Goal: Browse casually: Explore the website without a specific task or goal

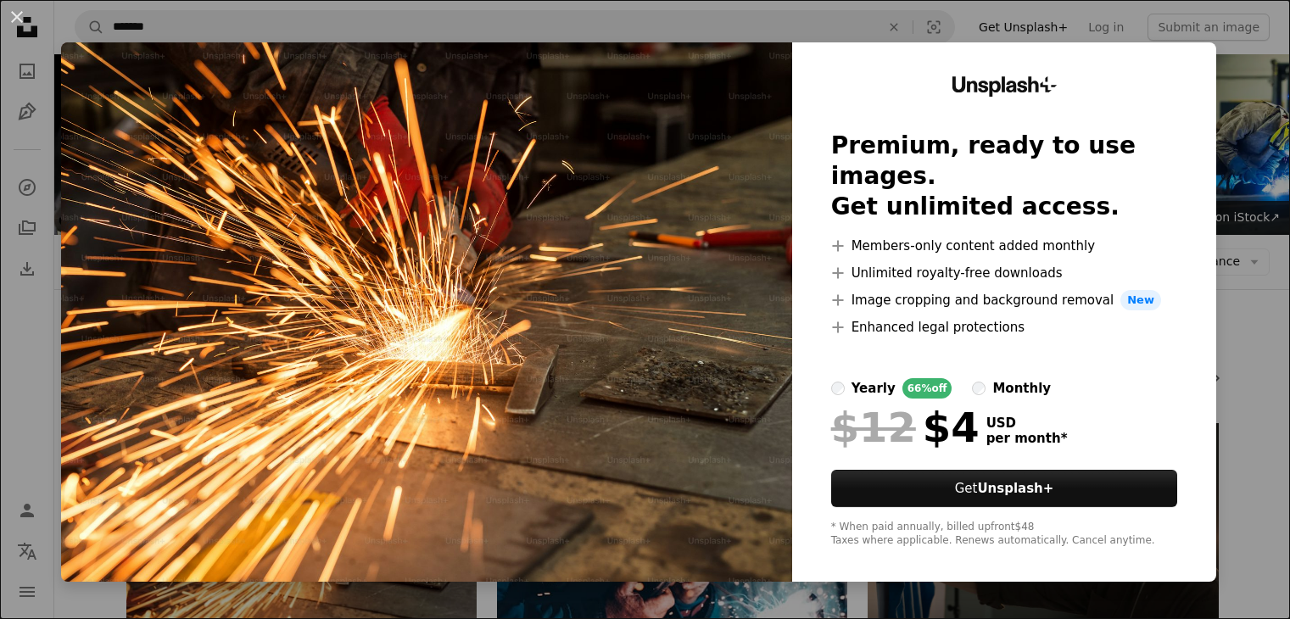
scroll to position [339, 0]
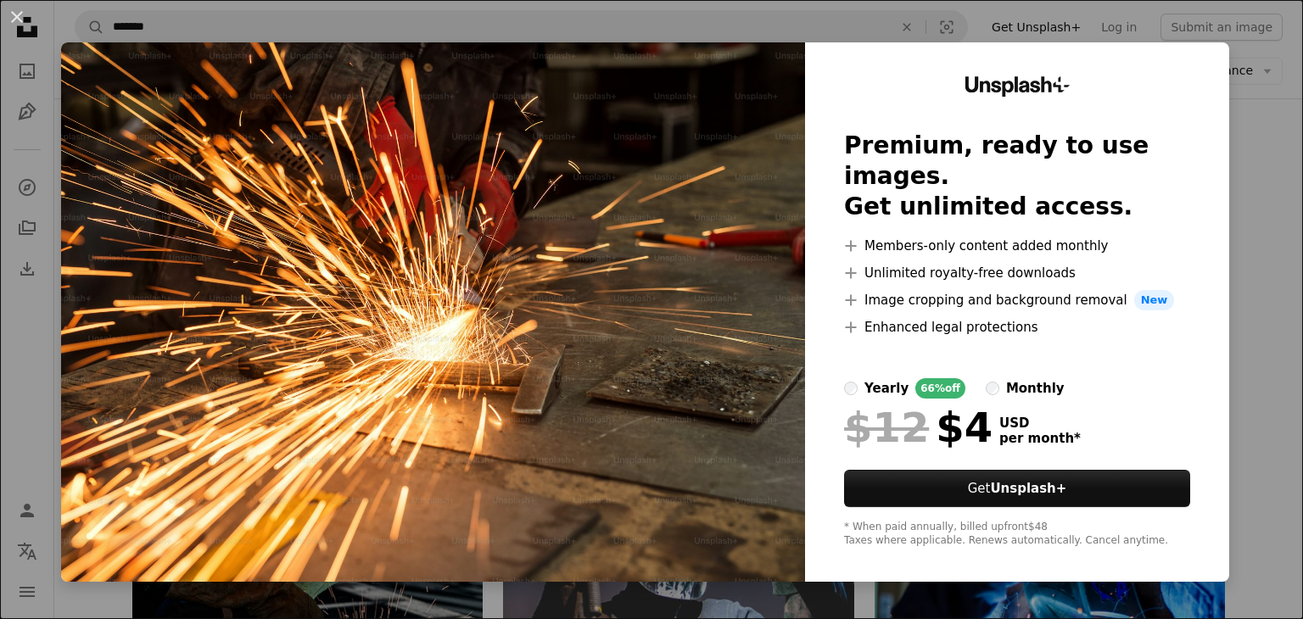
click at [1223, 138] on div "An X shape Unsplash+ Premium, ready to use images. Get unlimited access. A plus…" at bounding box center [651, 309] width 1303 height 619
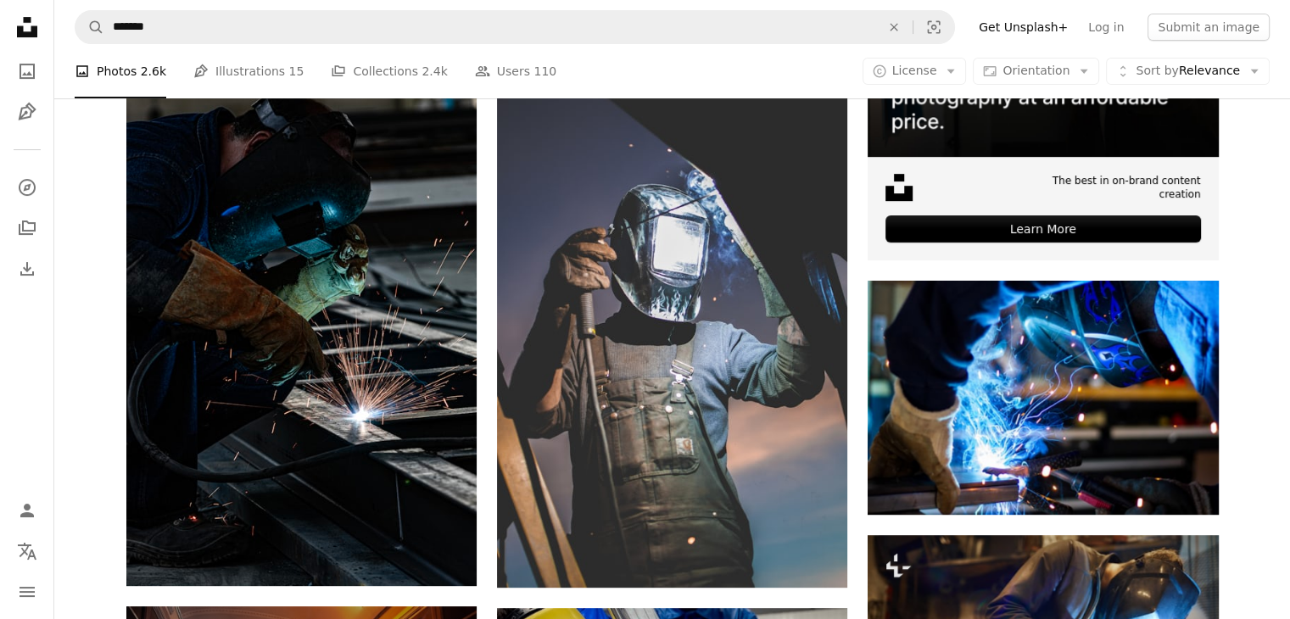
scroll to position [763, 0]
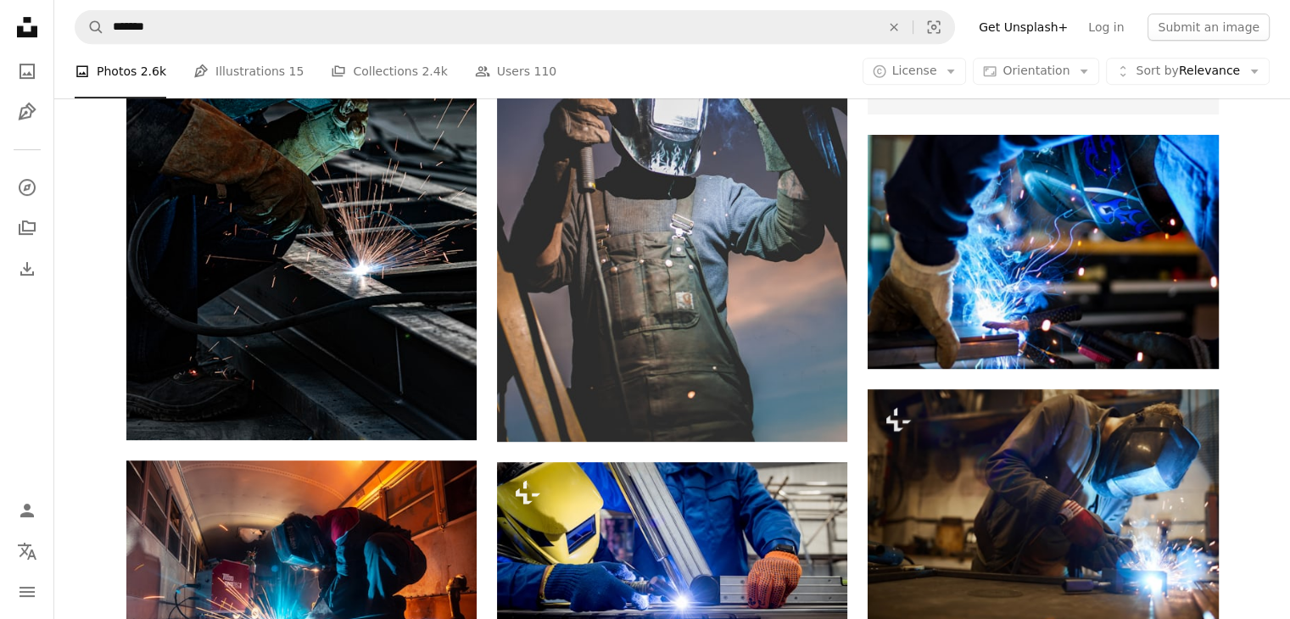
click at [90, 66] on li "A photo Photos 2.6k" at bounding box center [121, 71] width 92 height 54
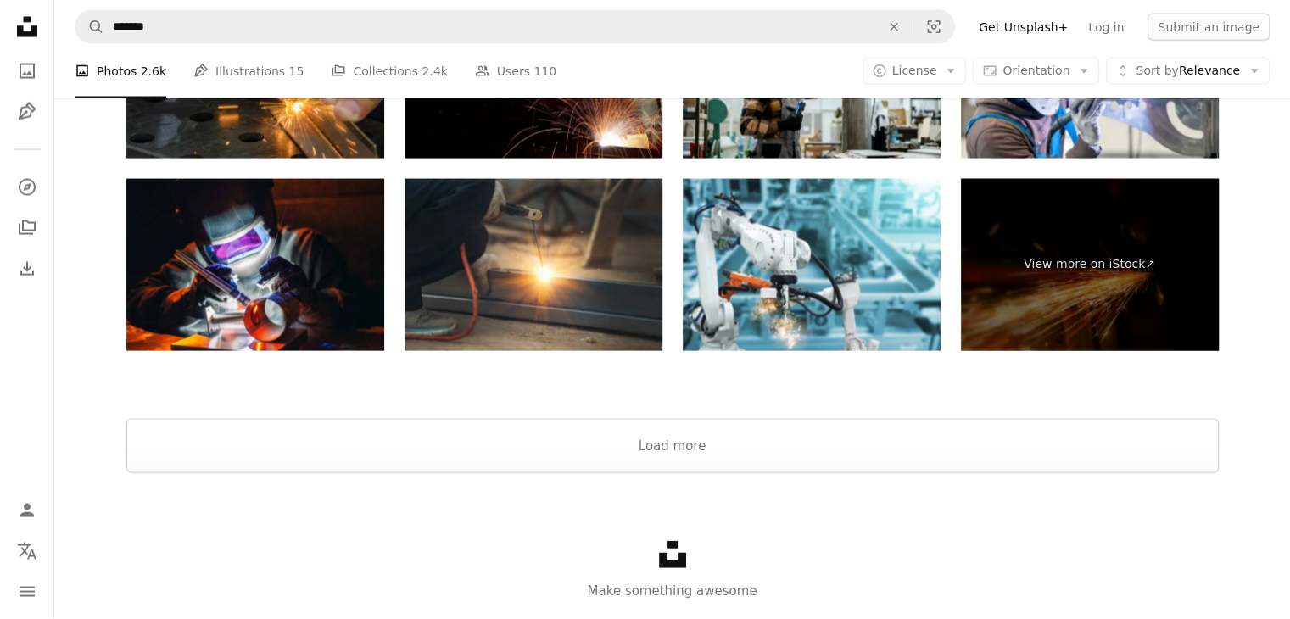
scroll to position [3605, 0]
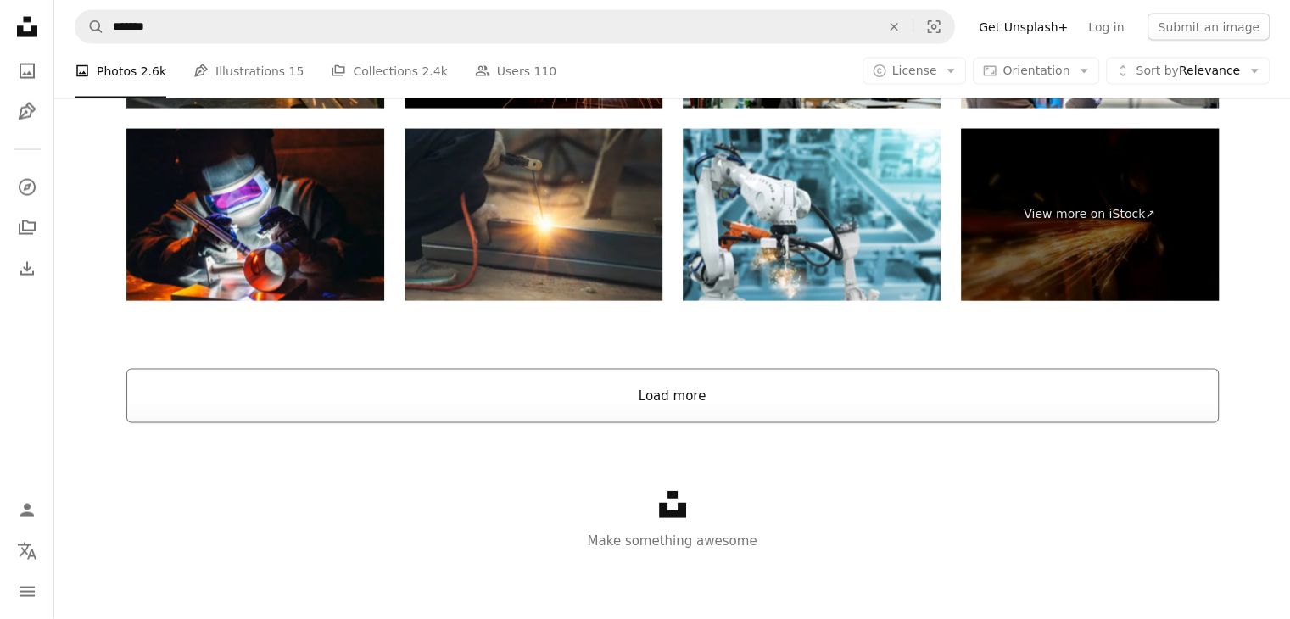
click at [1013, 393] on button "Load more" at bounding box center [672, 396] width 1092 height 54
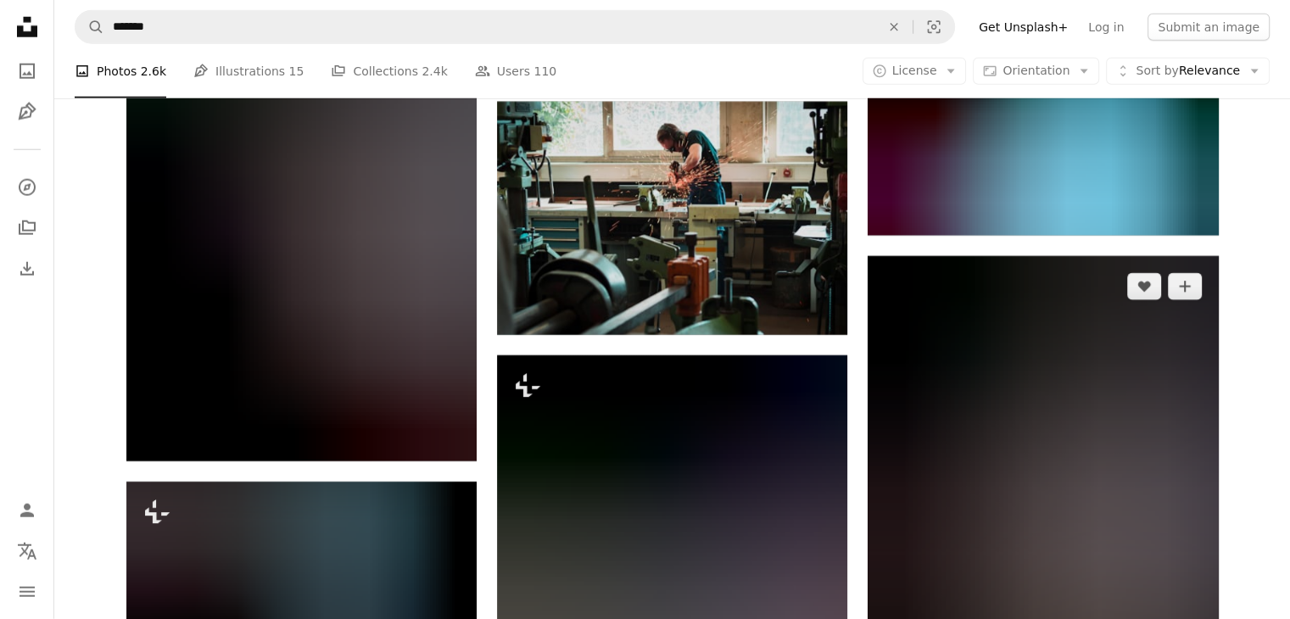
scroll to position [17597, 0]
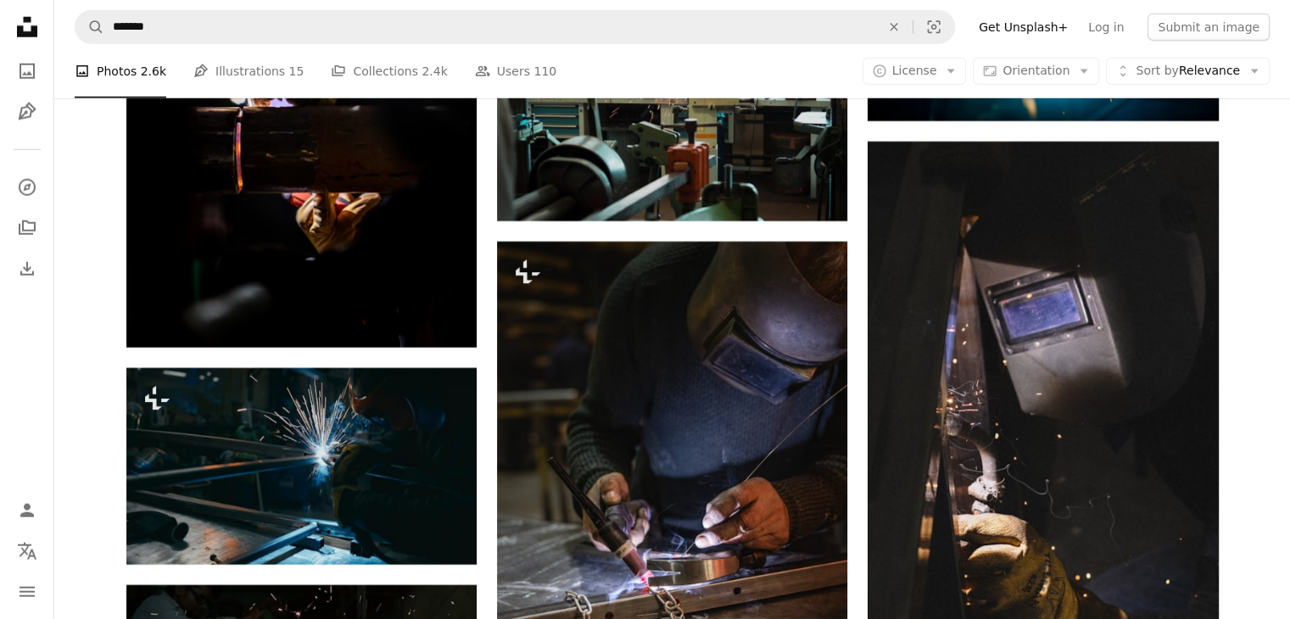
click at [25, 36] on icon at bounding box center [27, 27] width 20 height 20
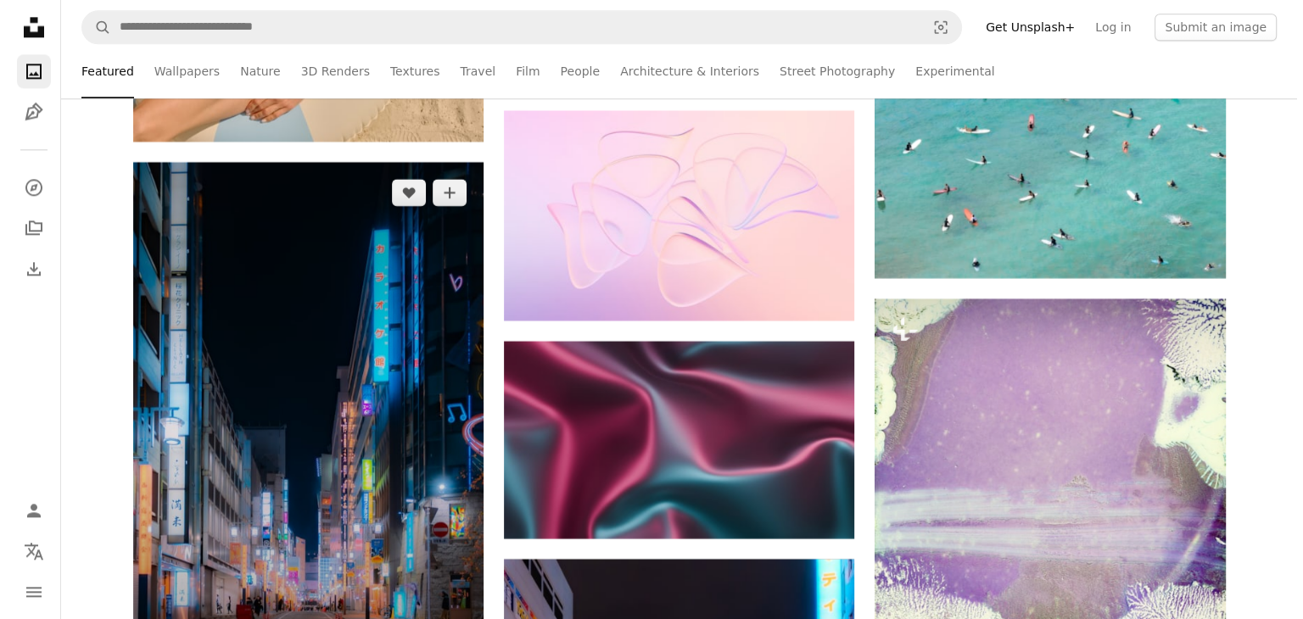
scroll to position [21544, 0]
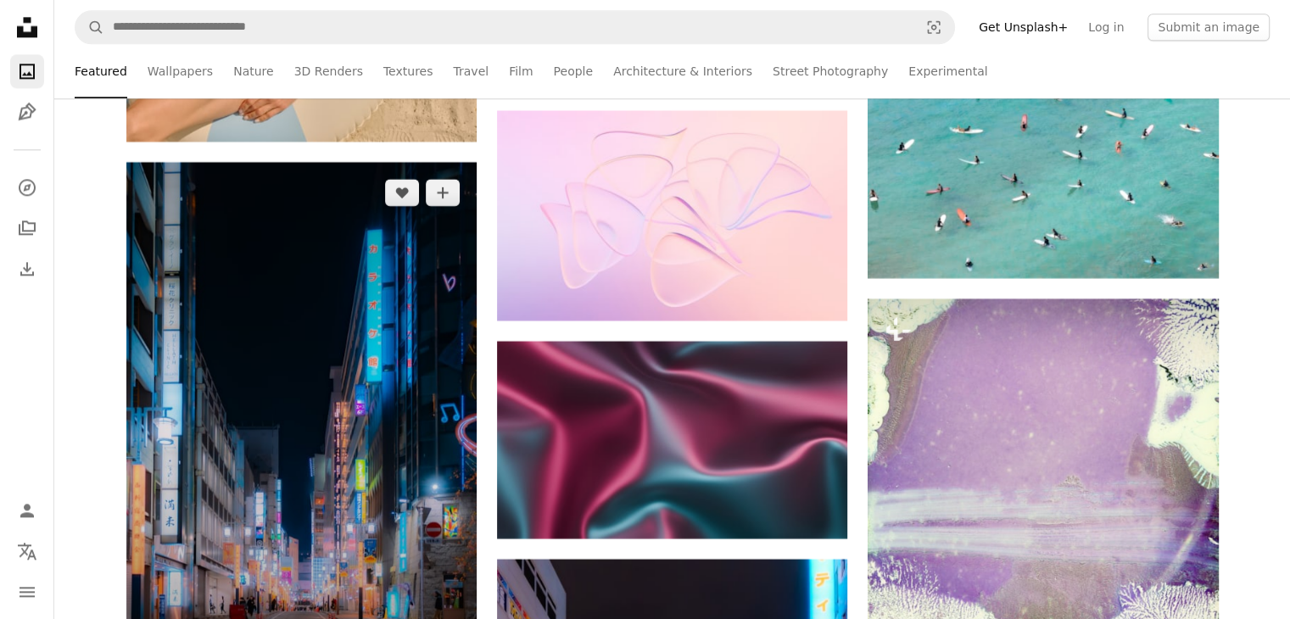
click at [347, 372] on img at bounding box center [301, 425] width 350 height 526
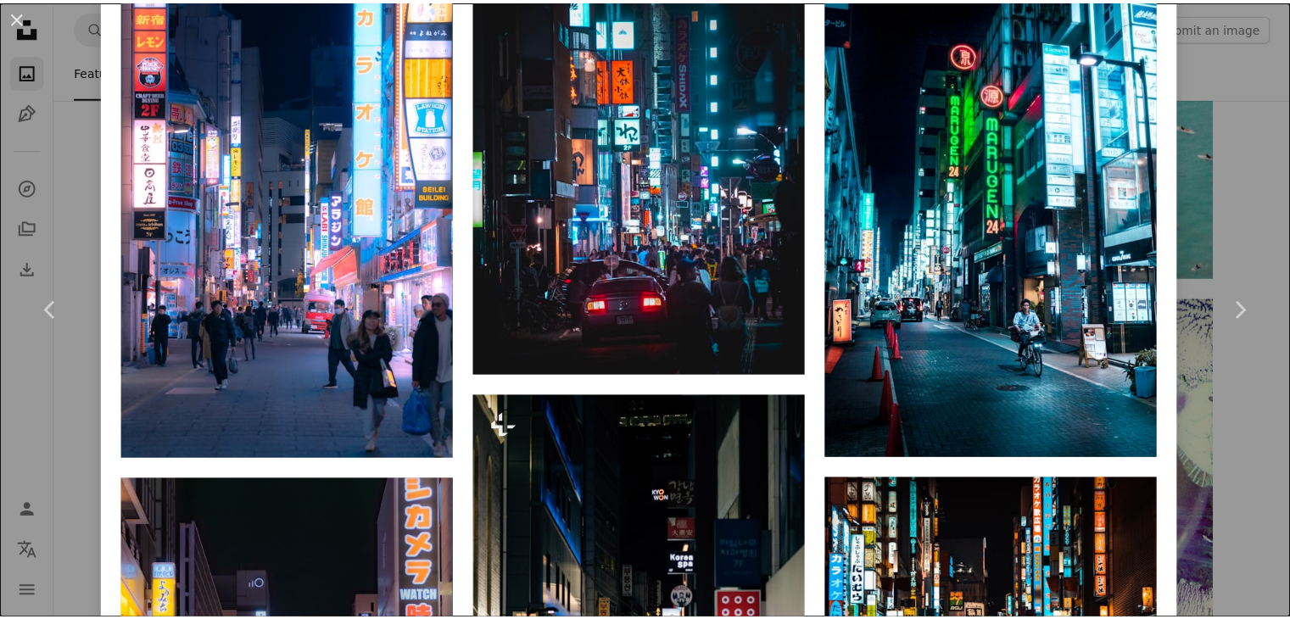
scroll to position [1272, 0]
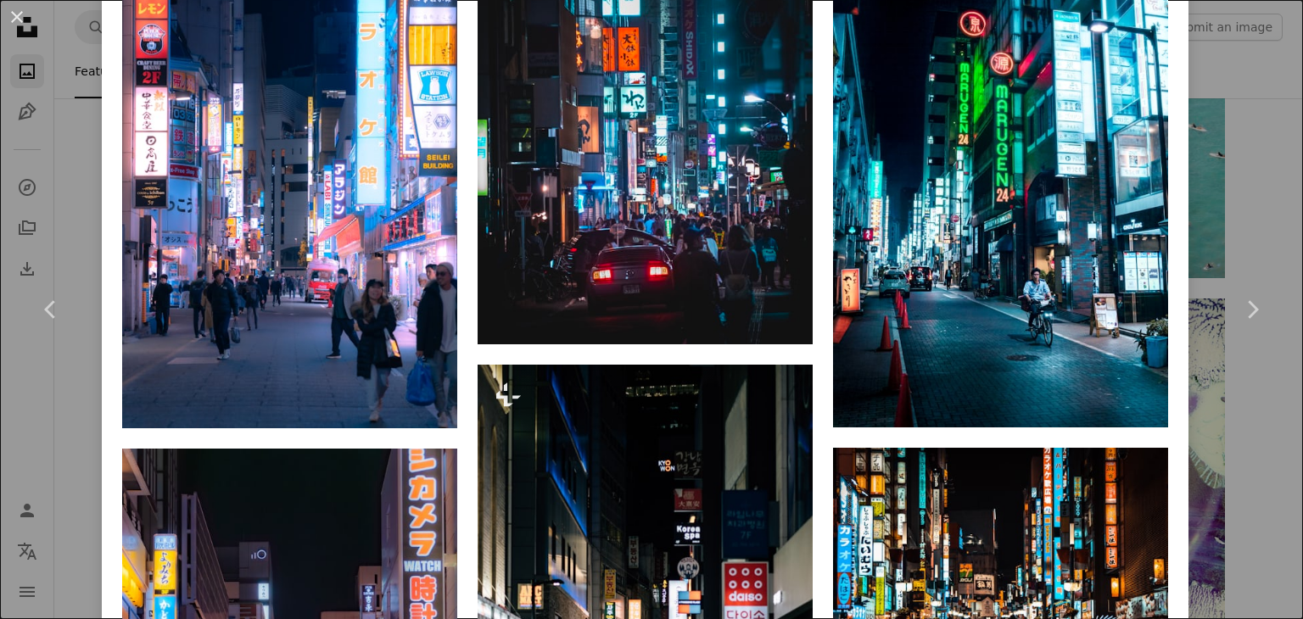
click at [1272, 184] on div "An X shape Chevron left Chevron right mos design Available for hire A checkmark…" at bounding box center [651, 309] width 1303 height 619
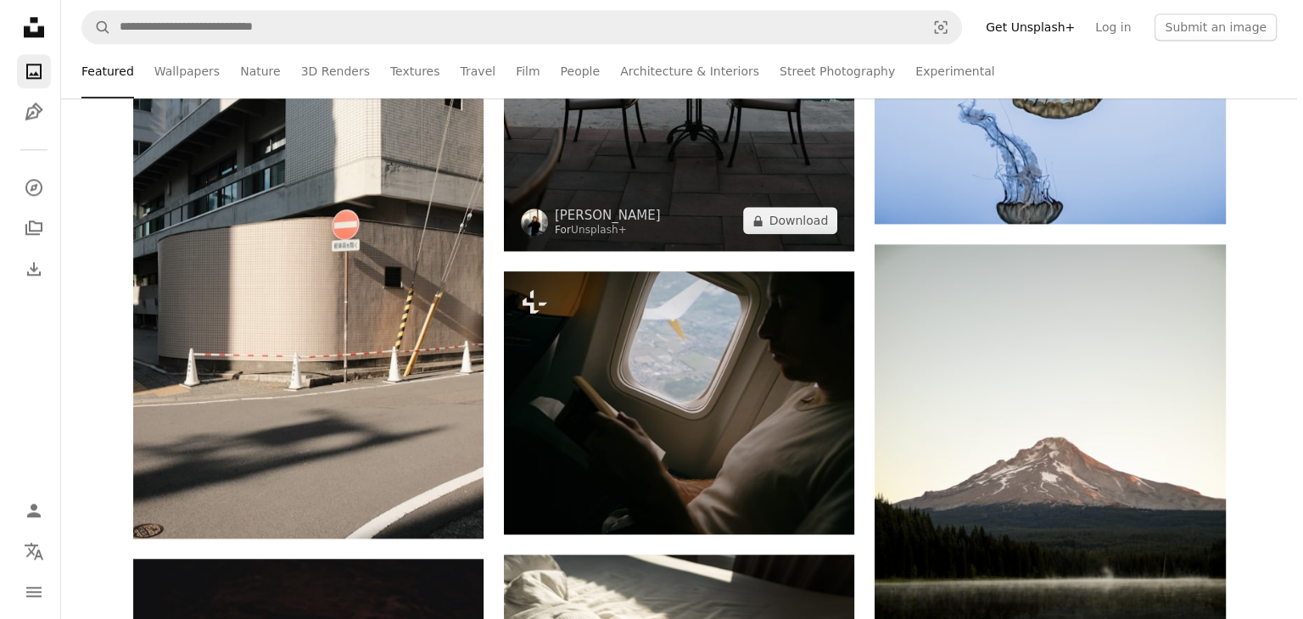
scroll to position [1781, 0]
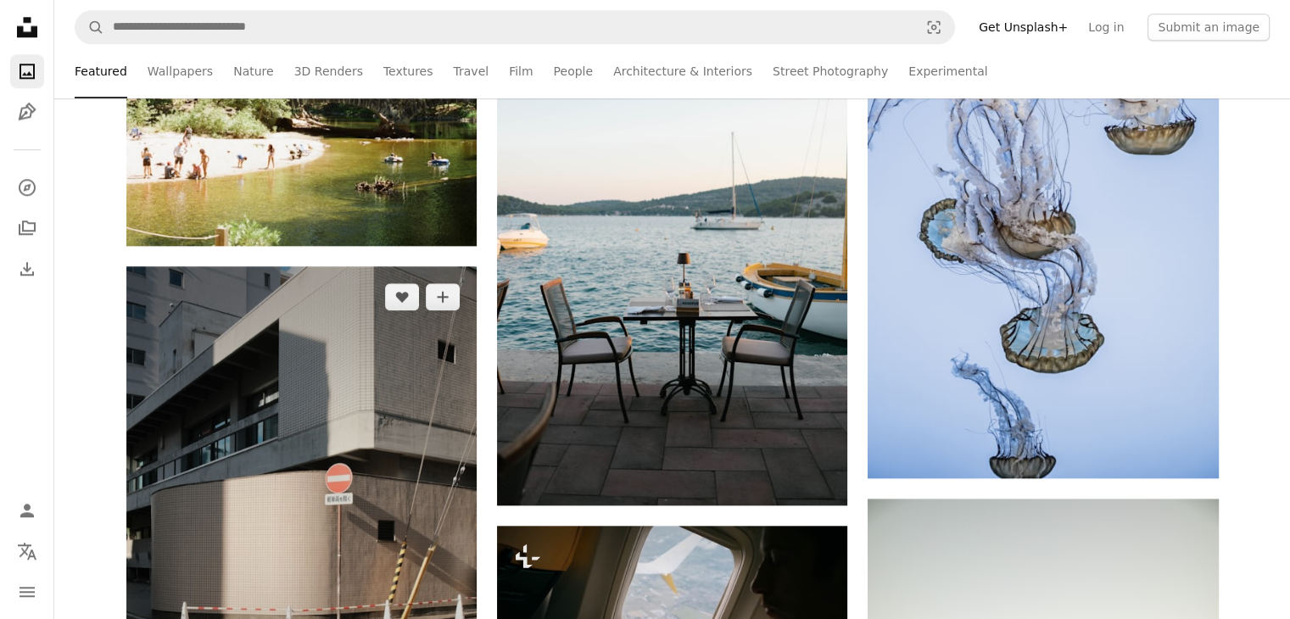
click at [295, 388] on img at bounding box center [301, 529] width 350 height 526
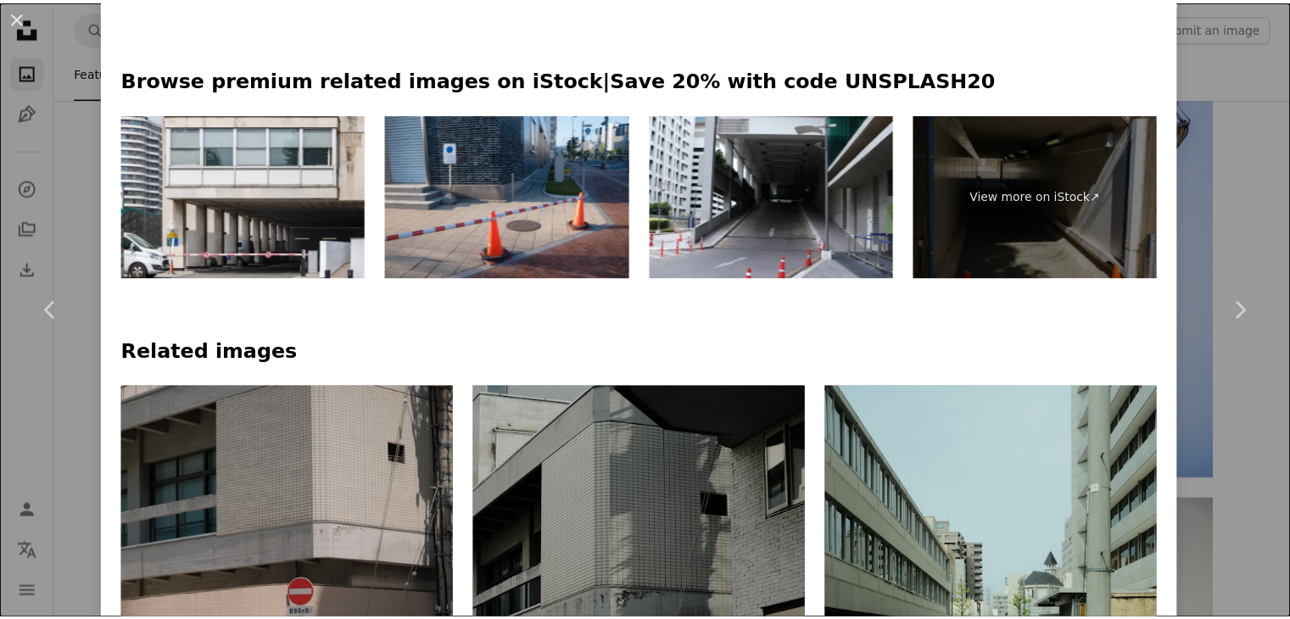
scroll to position [763, 0]
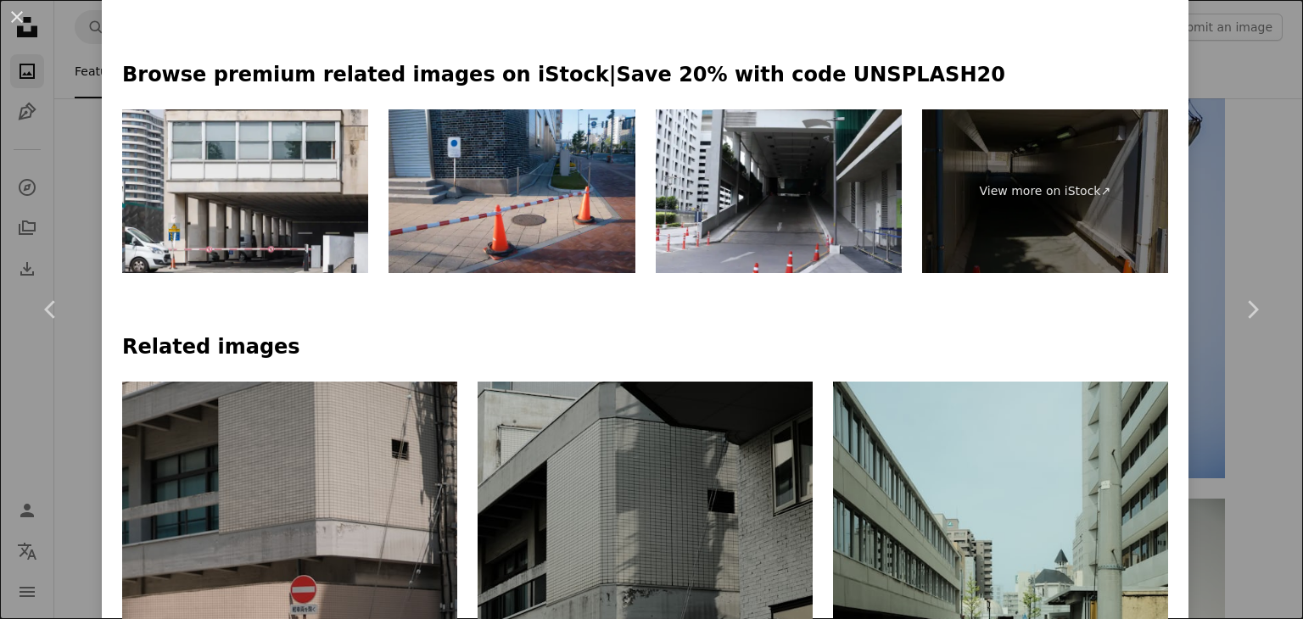
click at [1224, 152] on div "An X shape Chevron left Chevron right Mak Available for hire A checkmark inside…" at bounding box center [651, 309] width 1303 height 619
